Goal: Task Accomplishment & Management: Use online tool/utility

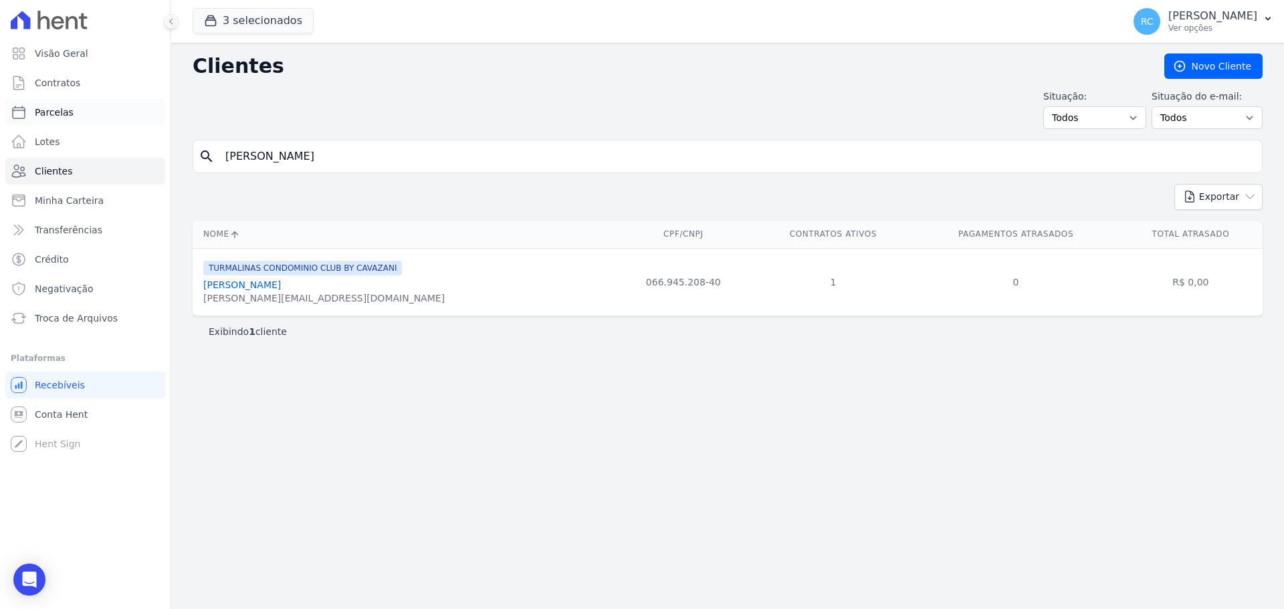
click at [90, 110] on link "Parcelas" at bounding box center [85, 112] width 160 height 27
select select
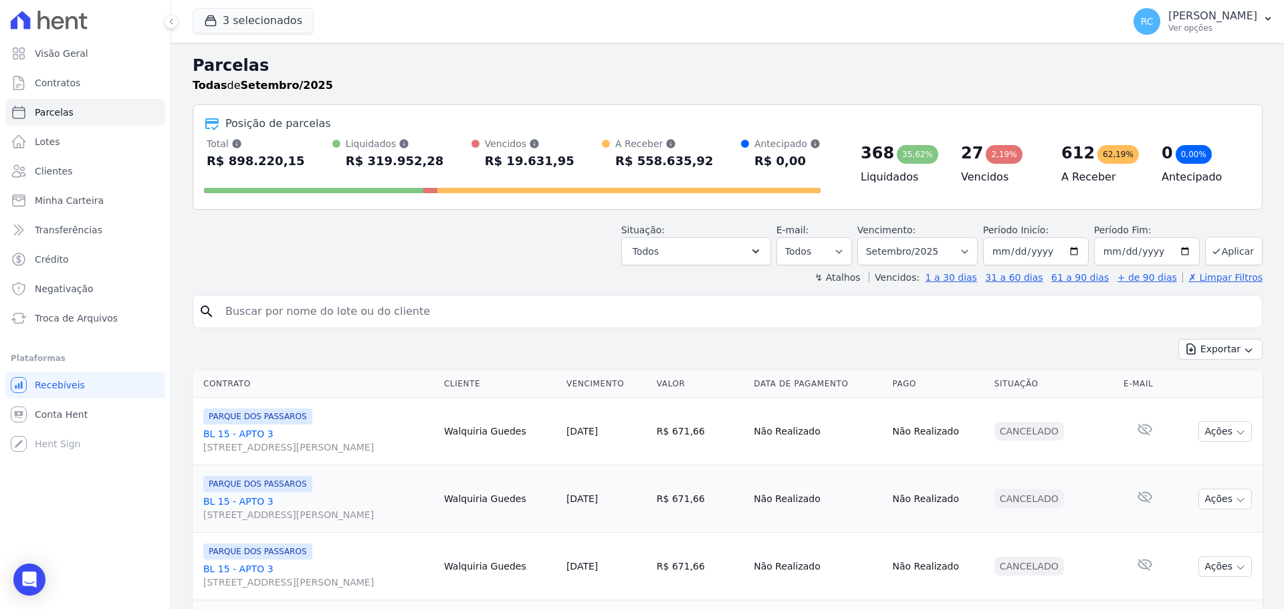
drag, startPoint x: 387, startPoint y: 308, endPoint x: 377, endPoint y: 291, distance: 19.5
click at [387, 308] on input "search" at bounding box center [736, 311] width 1039 height 27
type input "[PERSON_NAME] [PERSON_NAME]"
select select
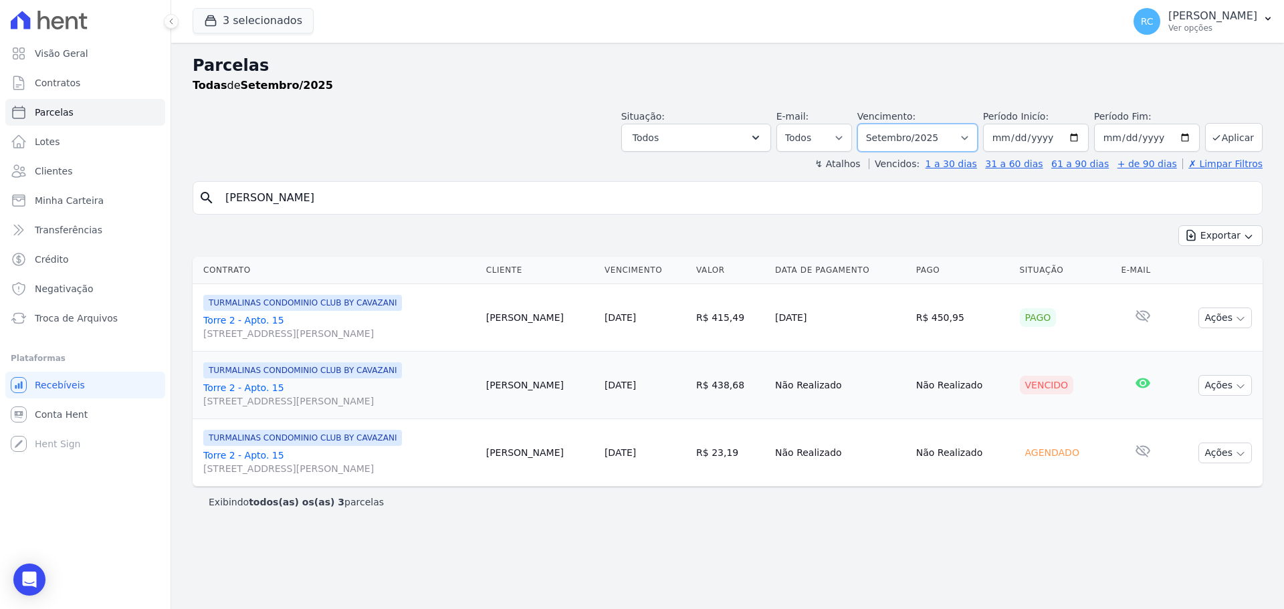
click at [916, 132] on select "Filtrar por período ──────── Todos os meses Dezembro/2021 Janeiro/2022 Fevereir…" at bounding box center [917, 138] width 120 height 28
select select "07/2025"
click at [876, 124] on select "Filtrar por período ──────── Todos os meses Dezembro/2021 Janeiro/2022 Fevereir…" at bounding box center [917, 138] width 120 height 28
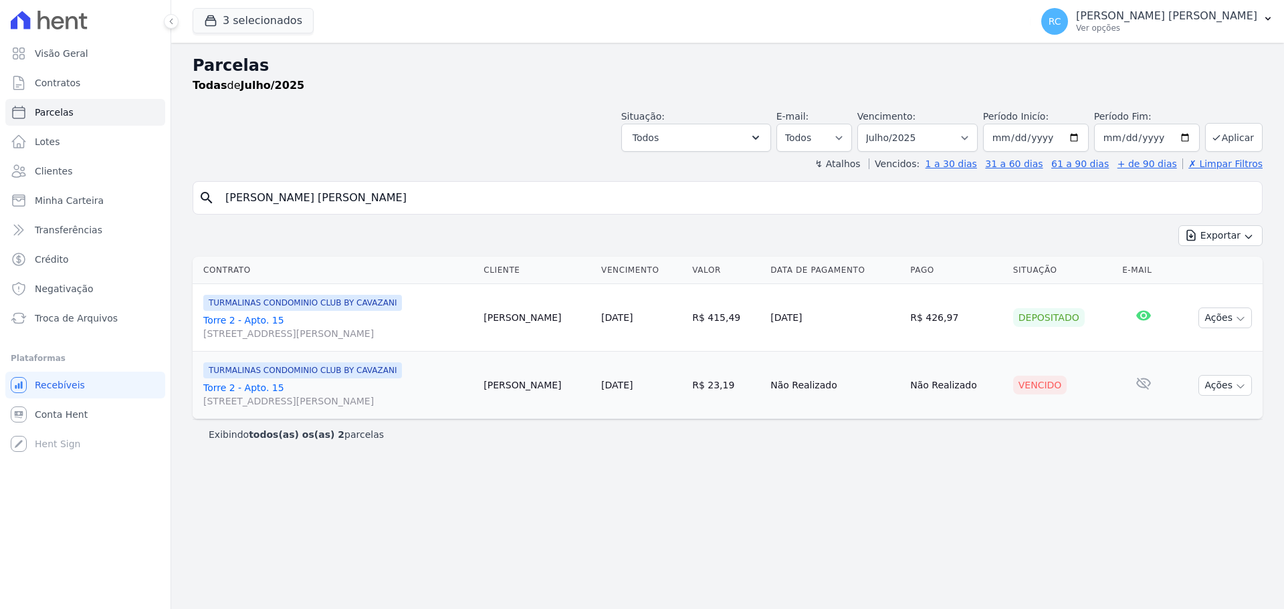
select select
click at [1234, 388] on button "Ações" at bounding box center [1225, 385] width 54 height 21
click at [1188, 422] on link "Ver boleto" at bounding box center [1220, 416] width 128 height 25
select select
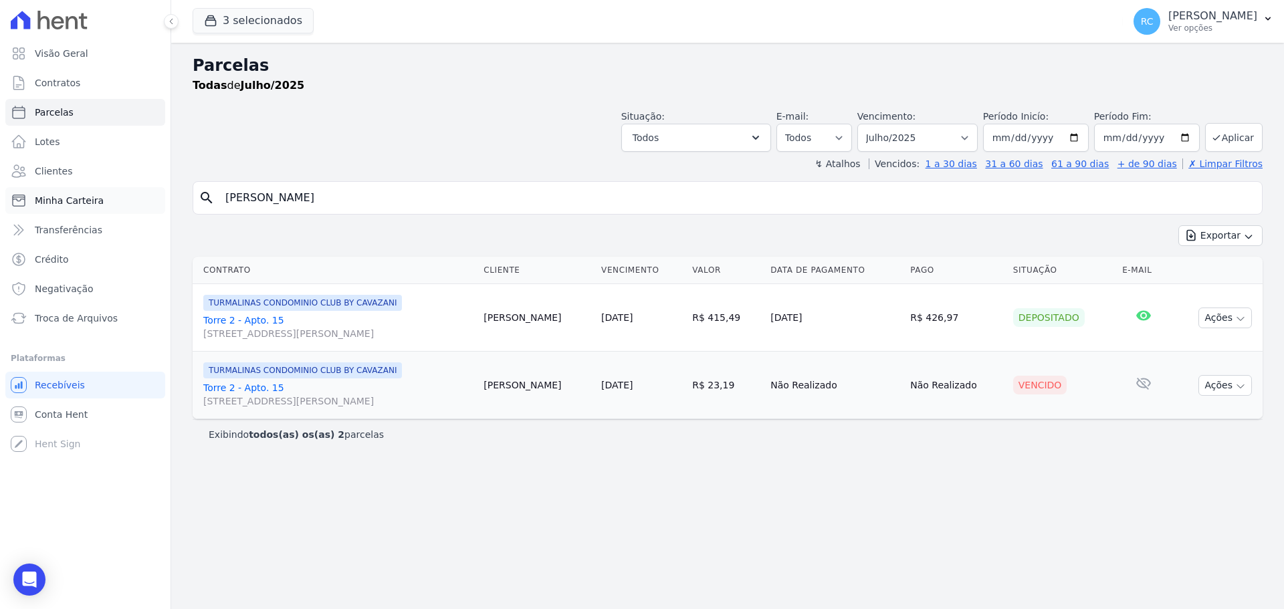
click at [100, 197] on div "Visão Geral Contratos [GEOGRAPHIC_DATA] Lotes Clientes Minha Carteira Transferê…" at bounding box center [642, 304] width 1284 height 609
drag, startPoint x: 364, startPoint y: 199, endPoint x: 27, endPoint y: 181, distance: 336.9
click at [27, 181] on div "Visão Geral Contratos [GEOGRAPHIC_DATA] Lotes Clientes Minha Carteira Transferê…" at bounding box center [642, 304] width 1284 height 609
type input "[PERSON_NAME]"
select select
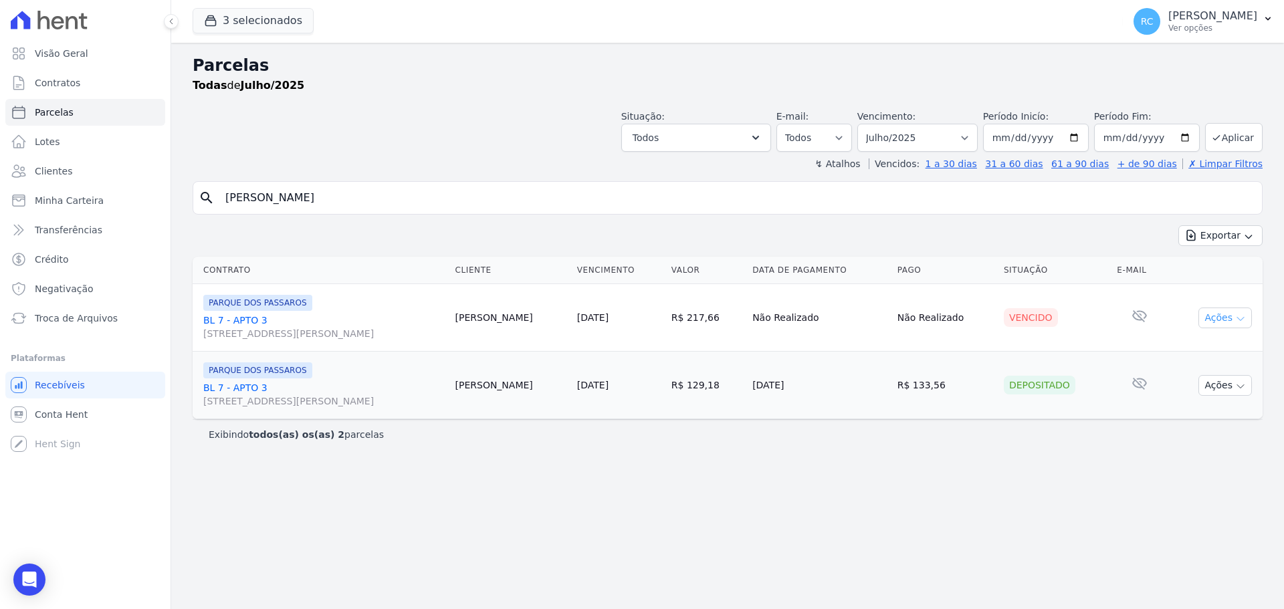
click at [1233, 313] on button "Ações" at bounding box center [1225, 318] width 54 height 21
click at [1198, 350] on link "Ver boleto" at bounding box center [1220, 348] width 128 height 25
